Goal: Find specific page/section: Find specific page/section

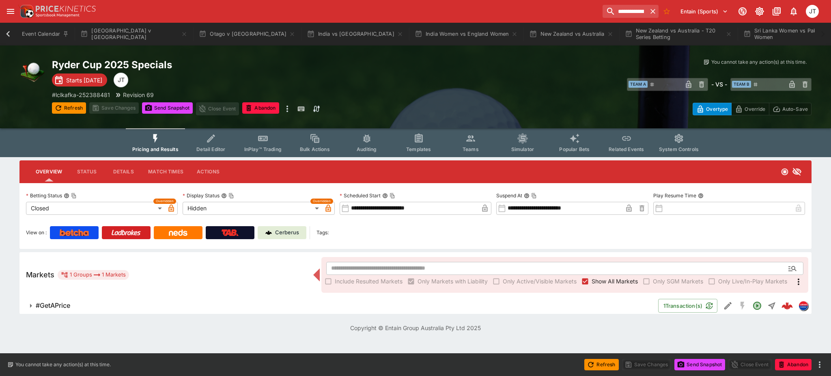
scroll to position [0, 207]
click at [714, 36] on icon "button" at bounding box center [717, 34] width 6 height 6
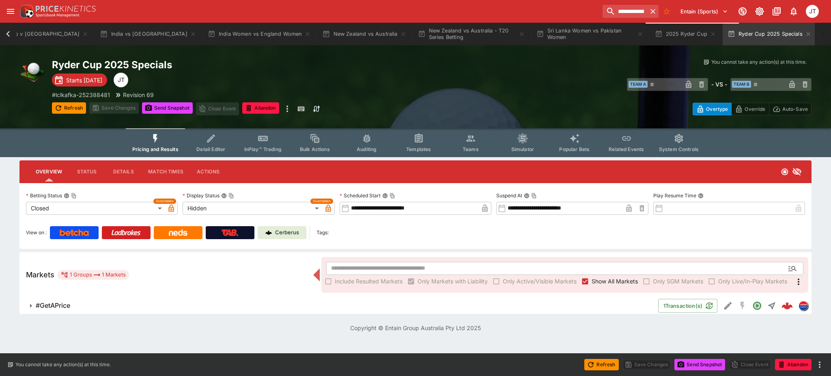
scroll to position [0, 132]
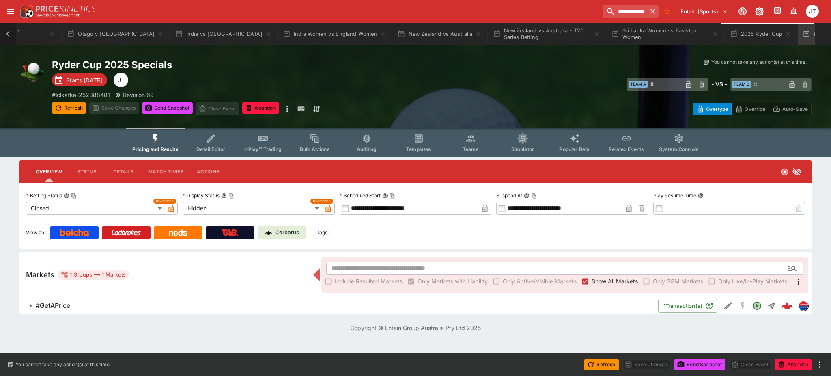
click at [7, 35] on icon at bounding box center [8, 34] width 4 height 6
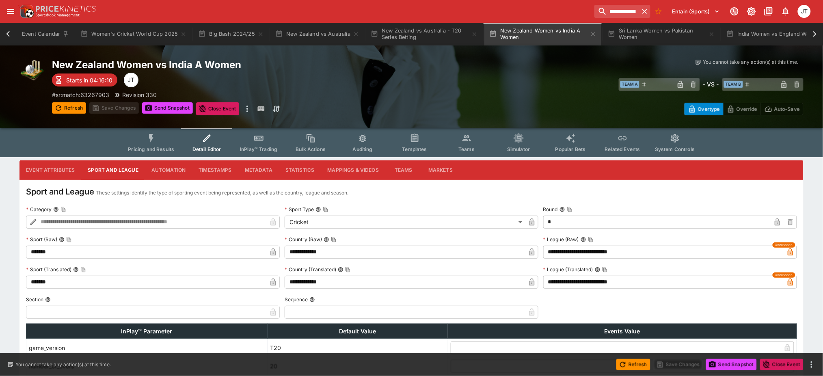
scroll to position [0, 140]
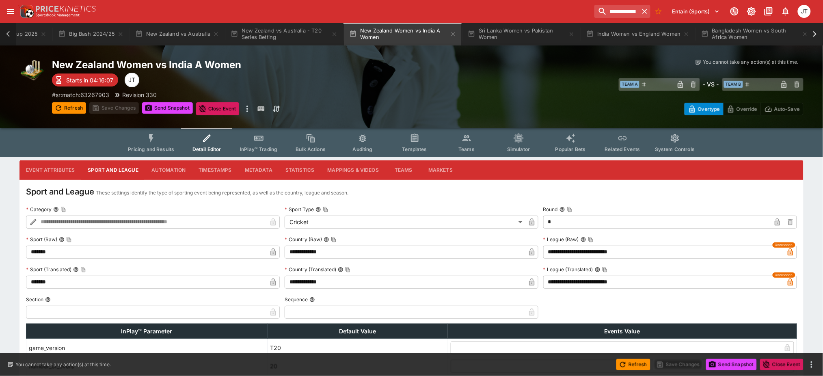
click at [6, 35] on icon at bounding box center [7, 33] width 11 height 11
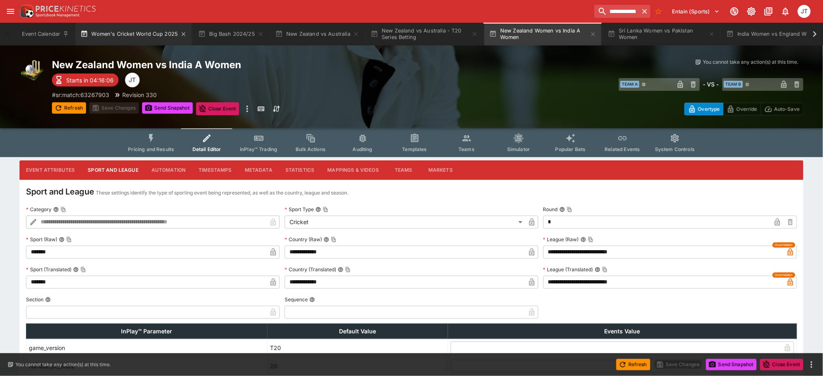
click at [114, 32] on button "Women's Cricket World Cup 2025" at bounding box center [134, 34] width 116 height 23
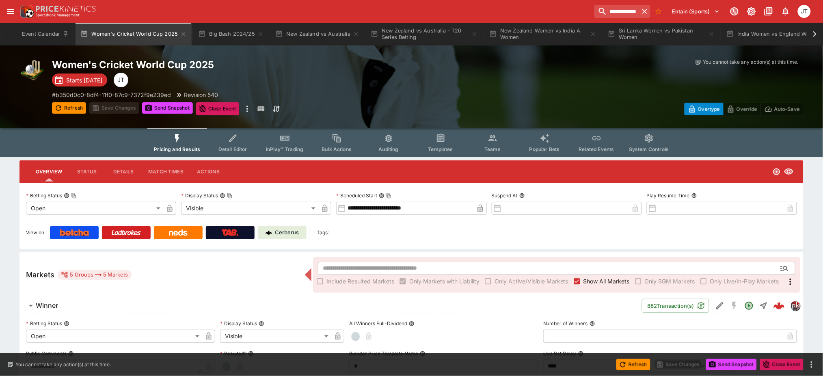
click at [282, 229] on p "Cerberus" at bounding box center [287, 233] width 24 height 8
